Goal: Information Seeking & Learning: Learn about a topic

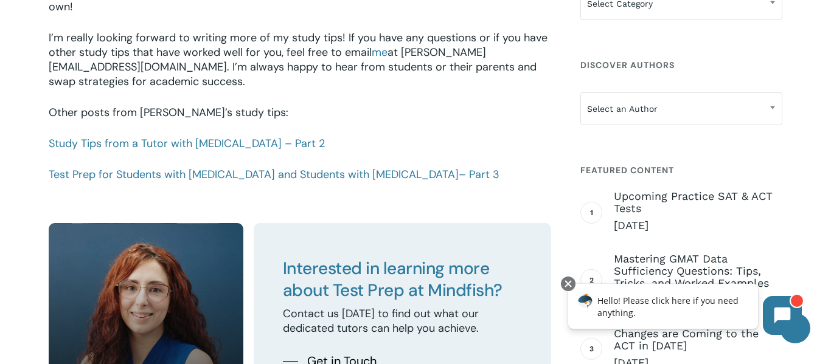
scroll to position [1811, 0]
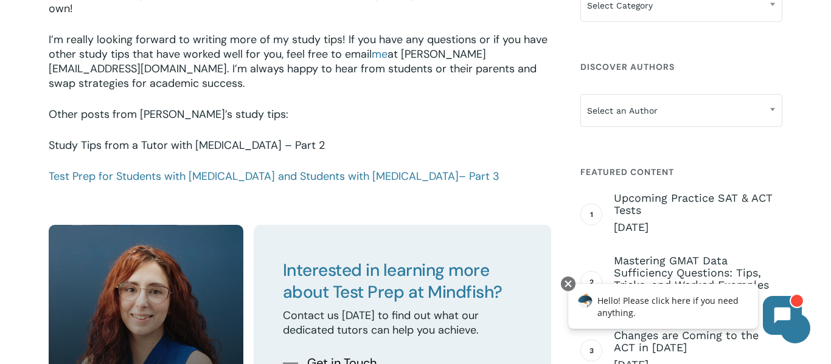
click at [196, 138] on link "Study Tips from a Tutor with [MEDICAL_DATA] – Part 2" at bounding box center [187, 145] width 276 height 15
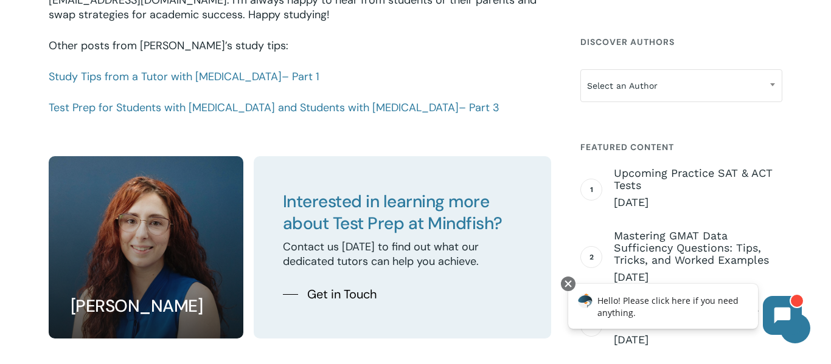
scroll to position [1468, 0]
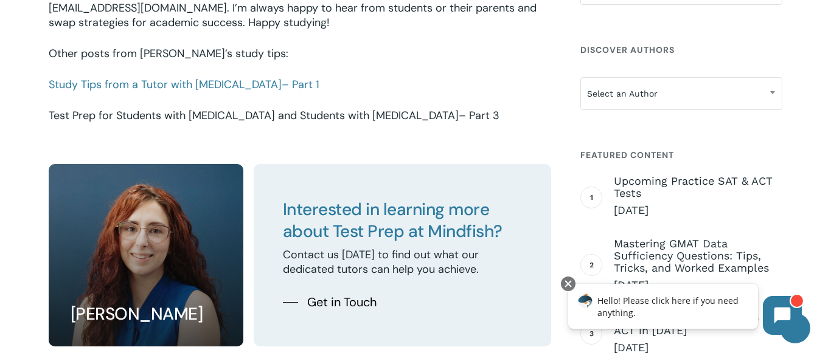
click at [255, 120] on link "Test Prep for Students with ADHD and Students with Autism – Part 3" at bounding box center [274, 115] width 451 height 15
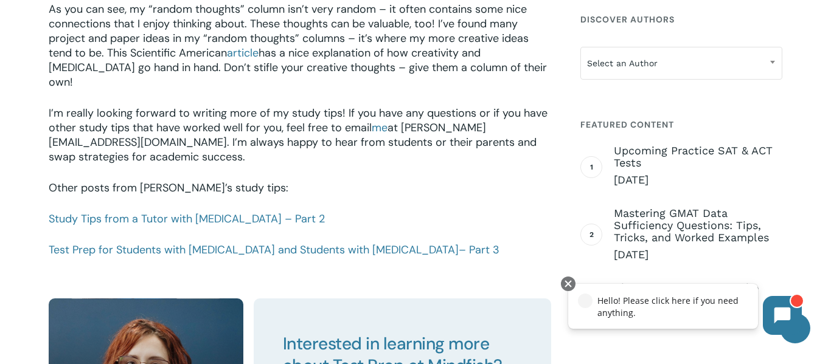
scroll to position [1753, 0]
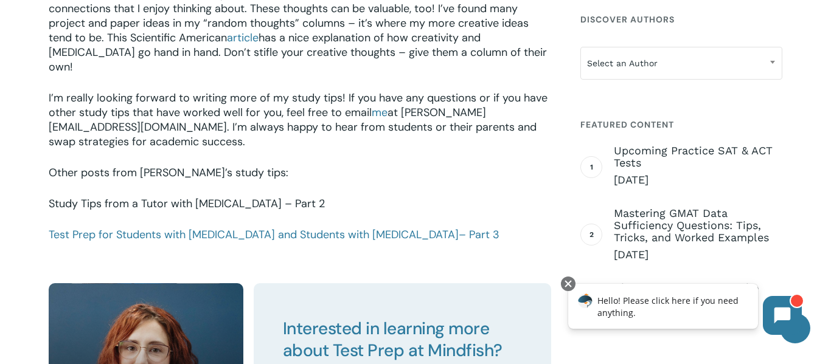
click at [187, 196] on link "Study Tips from a Tutor with [MEDICAL_DATA] – Part 2" at bounding box center [187, 203] width 276 height 15
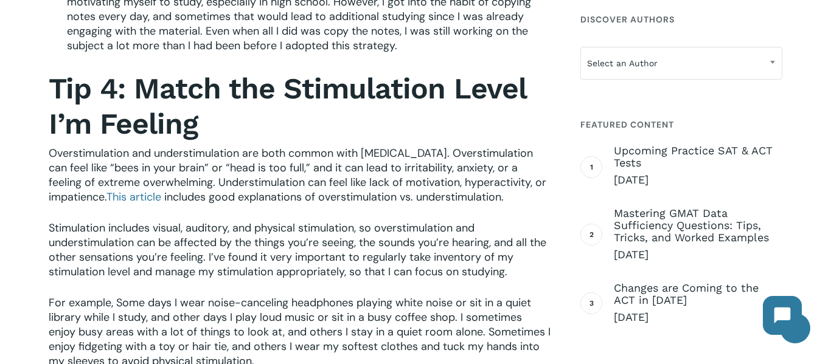
scroll to position [951, 0]
